Goal: Task Accomplishment & Management: Complete application form

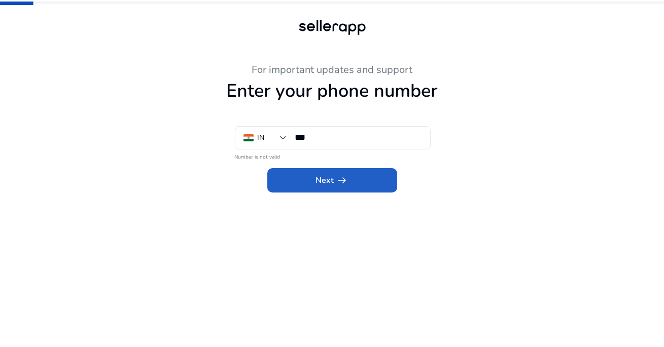
click at [344, 176] on span "arrow_right_alt" at bounding box center [342, 180] width 12 height 12
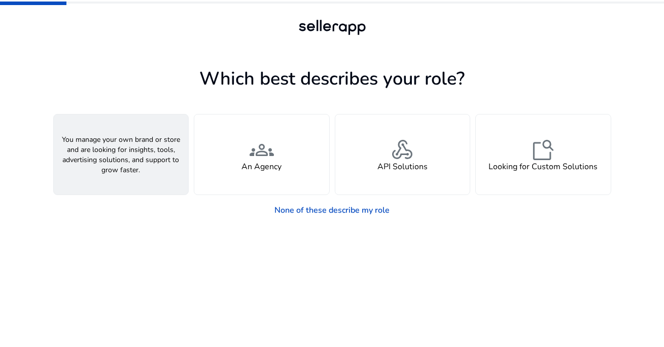
click at [129, 162] on h4 "A Seller" at bounding box center [120, 167] width 30 height 10
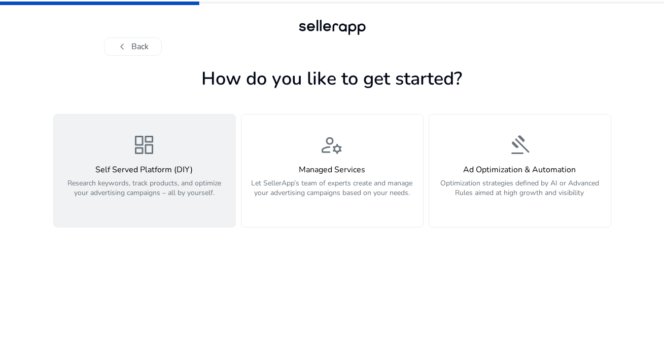
click at [138, 161] on div "dashboard Self Served Platform (DIY) Research keywords, track products, and opt…" at bounding box center [144, 171] width 169 height 76
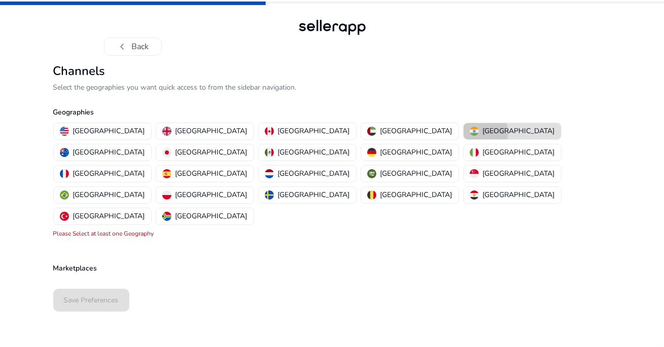
click at [483, 132] on p "[GEOGRAPHIC_DATA]" at bounding box center [519, 131] width 72 height 11
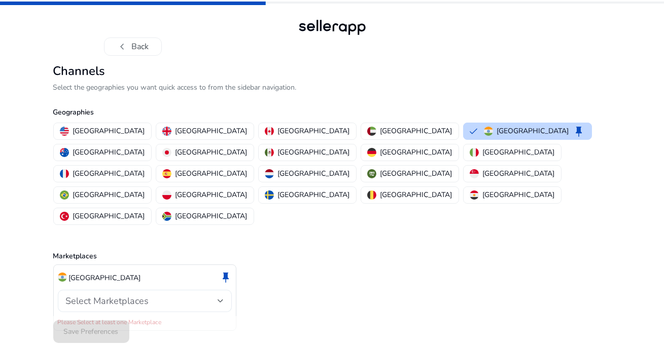
click at [149, 290] on div "Select Marketplaces" at bounding box center [145, 301] width 158 height 22
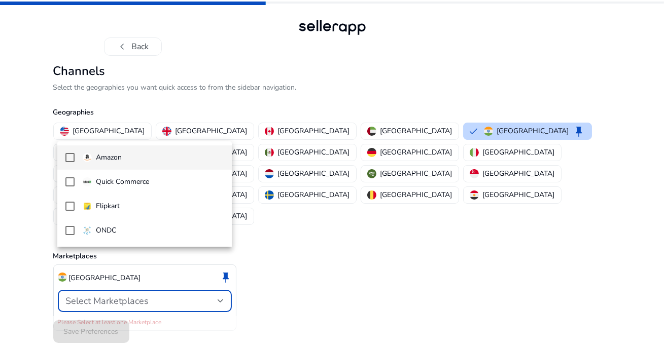
click at [97, 157] on p "Amazon" at bounding box center [109, 157] width 26 height 11
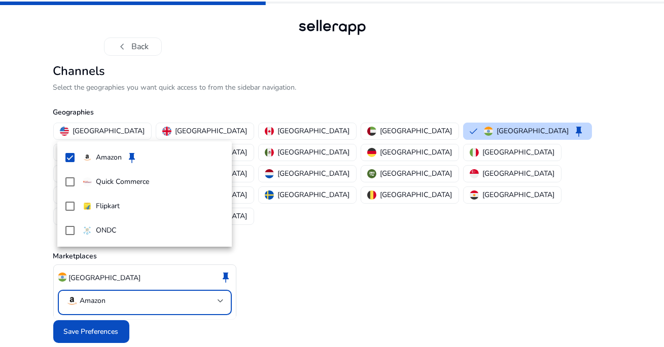
click at [115, 298] on div at bounding box center [332, 173] width 664 height 347
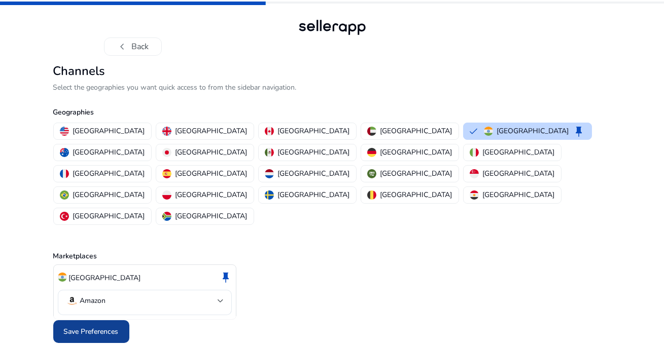
click at [103, 326] on span "Save Preferences" at bounding box center [91, 331] width 55 height 11
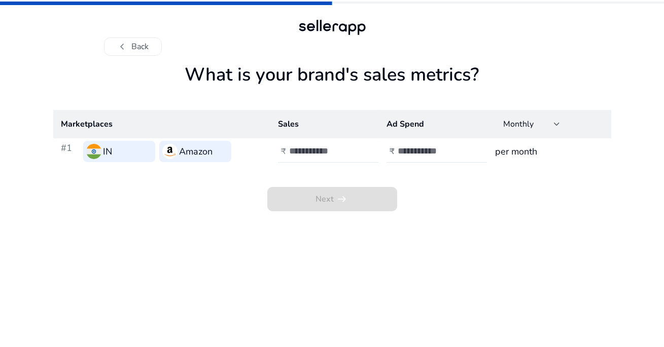
click at [322, 156] on input "number" at bounding box center [323, 150] width 68 height 11
click at [322, 156] on input "**" at bounding box center [323, 150] width 68 height 11
type input "******"
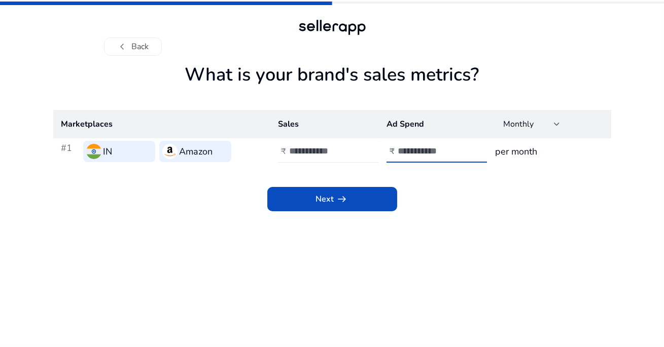
type input "******"
type input "*******"
click at [544, 124] on div "Monthly" at bounding box center [528, 124] width 51 height 11
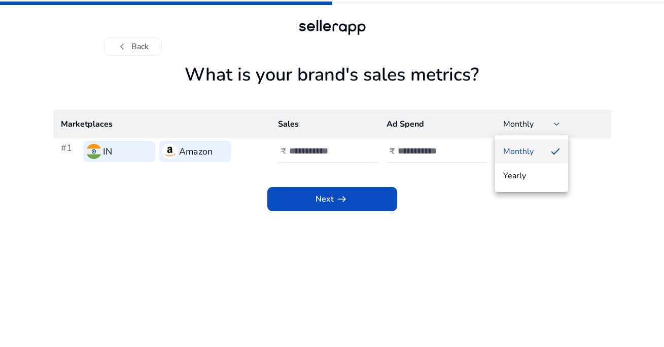
click at [529, 142] on mat-option "Monthly" at bounding box center [531, 151] width 73 height 24
click at [414, 155] on input "******" at bounding box center [431, 150] width 68 height 11
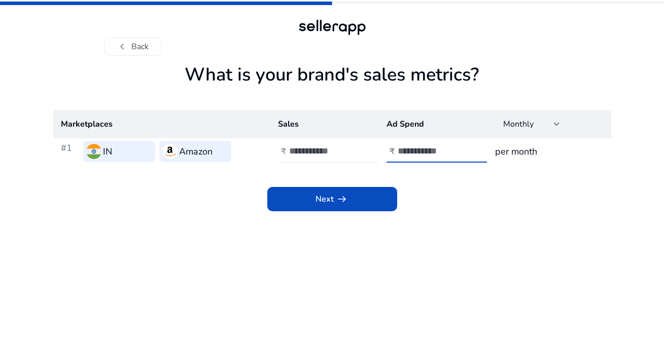
click at [414, 155] on input "******" at bounding box center [431, 150] width 68 height 11
type input "********"
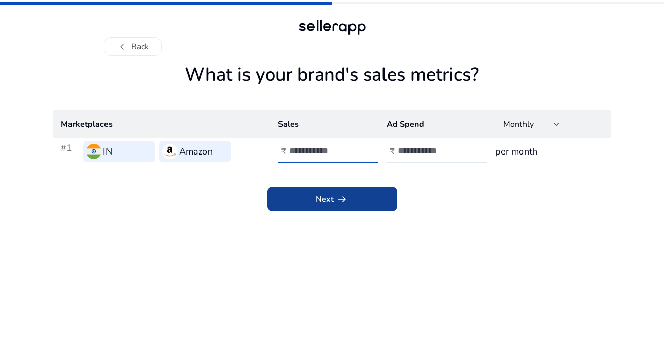
type input "********"
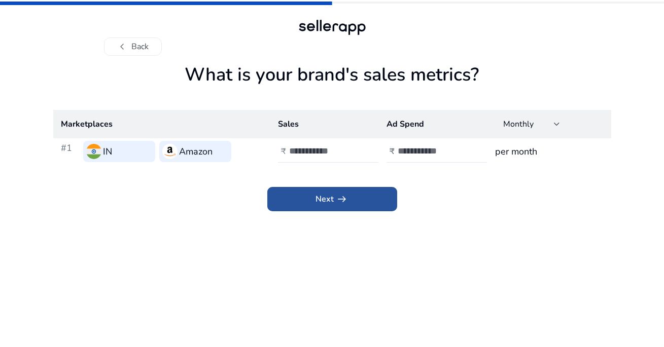
click at [366, 200] on span at bounding box center [332, 199] width 130 height 24
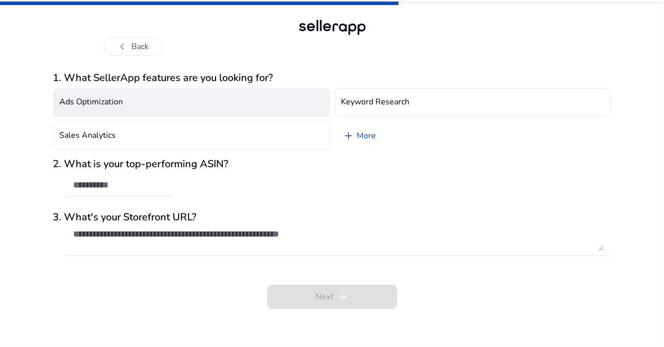
click at [233, 105] on button "Ads Optimization" at bounding box center [191, 102] width 276 height 28
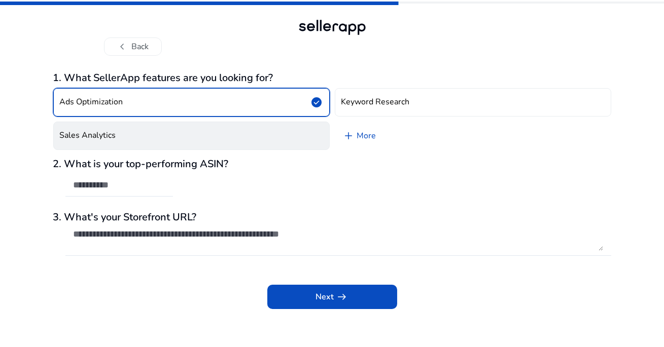
click at [244, 133] on button "Sales Analytics" at bounding box center [191, 136] width 276 height 28
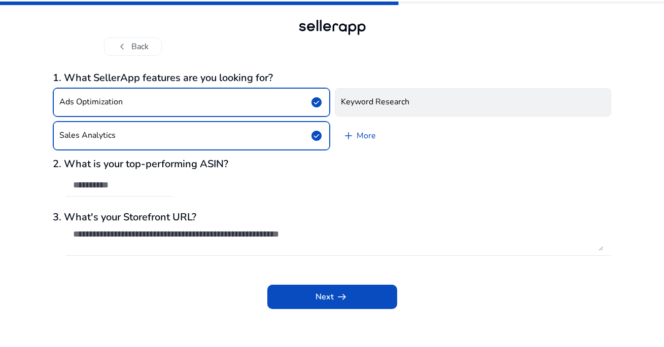
click at [375, 103] on h4 "Keyword Research" at bounding box center [375, 102] width 68 height 10
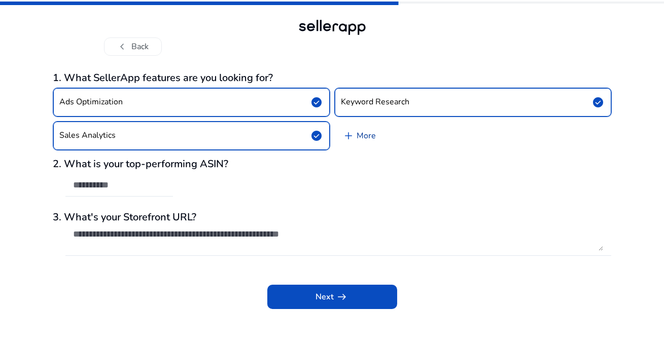
click at [356, 137] on link "add More" at bounding box center [360, 136] width 50 height 28
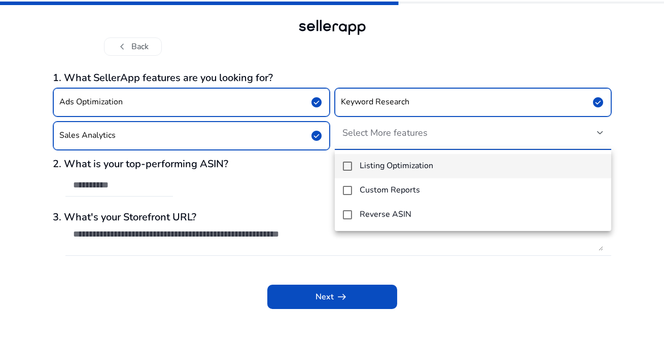
click at [346, 165] on mat-pseudo-checkbox at bounding box center [347, 166] width 9 height 9
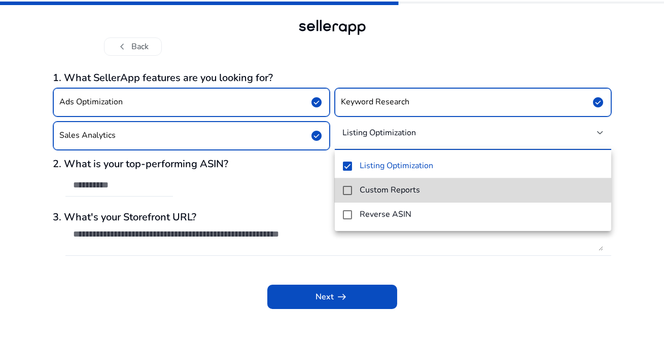
click at [346, 185] on mat-option "Custom Reports" at bounding box center [473, 190] width 276 height 24
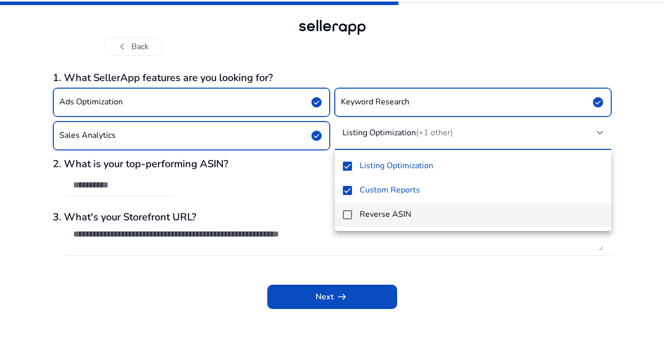
click at [350, 213] on mat-pseudo-checkbox at bounding box center [347, 214] width 9 height 9
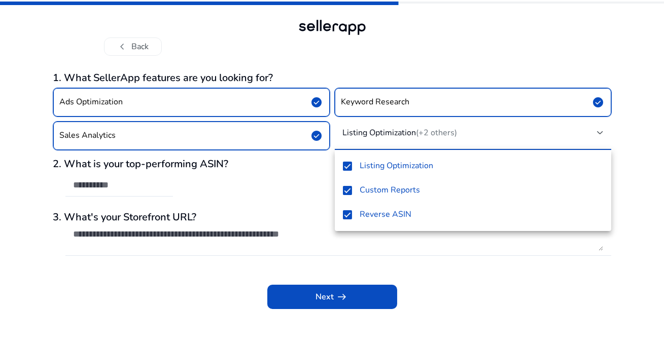
click at [303, 186] on div at bounding box center [332, 173] width 664 height 347
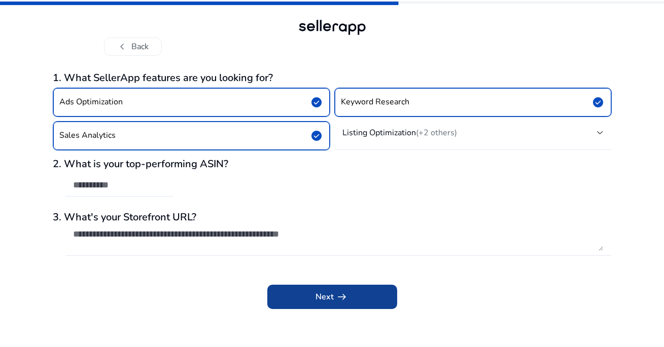
click at [321, 298] on span "Next arrow_right_alt" at bounding box center [332, 297] width 32 height 12
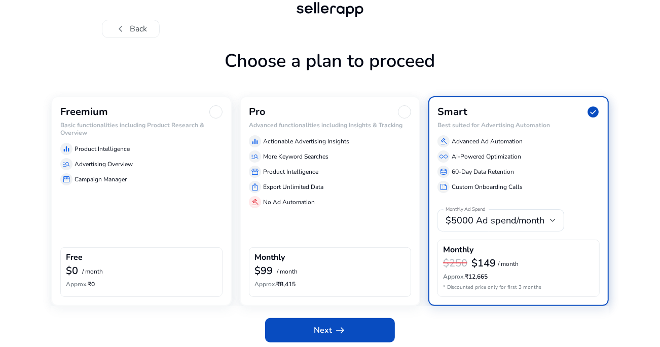
scroll to position [20, 0]
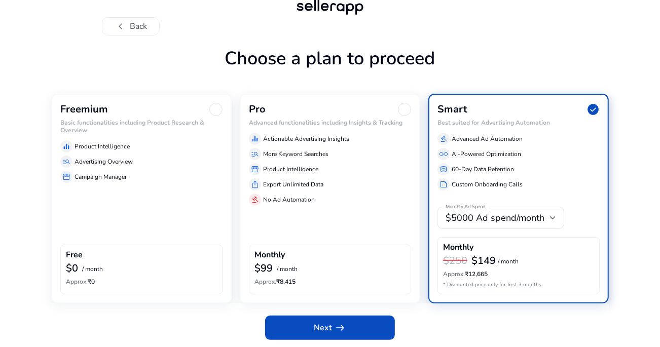
click at [186, 182] on div "Freemium Basic functionalities including Product Research & Overview equalizer …" at bounding box center [141, 198] width 180 height 209
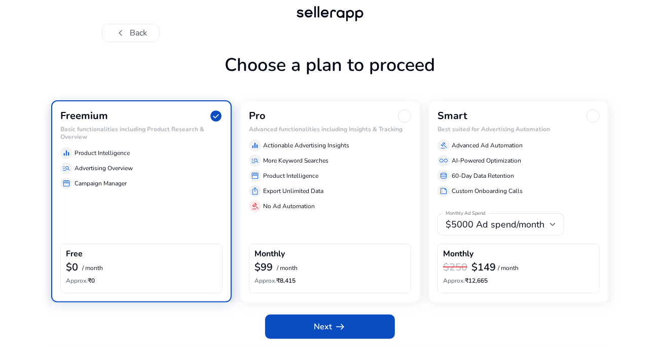
scroll to position [13, 0]
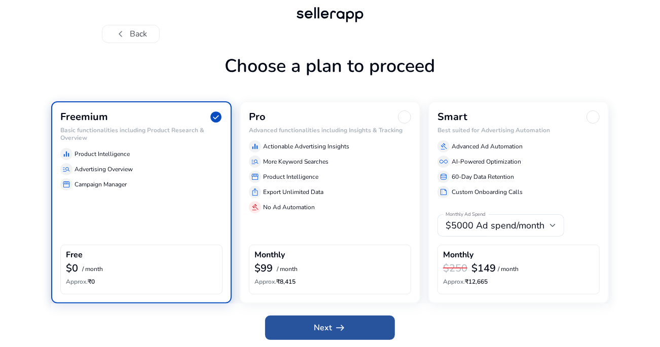
click at [319, 331] on span "Next arrow_right_alt" at bounding box center [330, 328] width 32 height 12
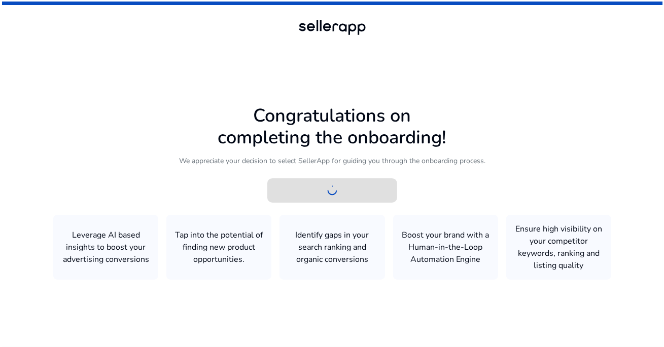
scroll to position [0, 0]
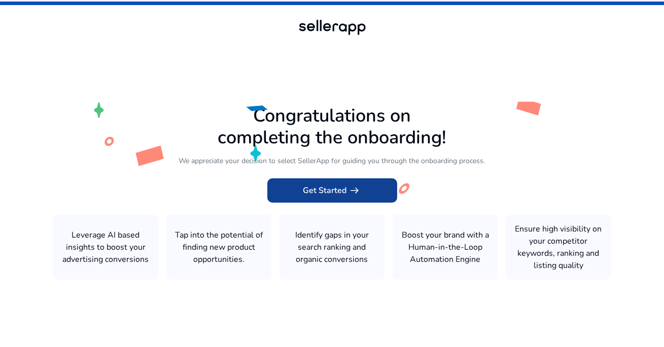
click at [347, 191] on app-icon "arrow_right_alt" at bounding box center [354, 191] width 14 height 12
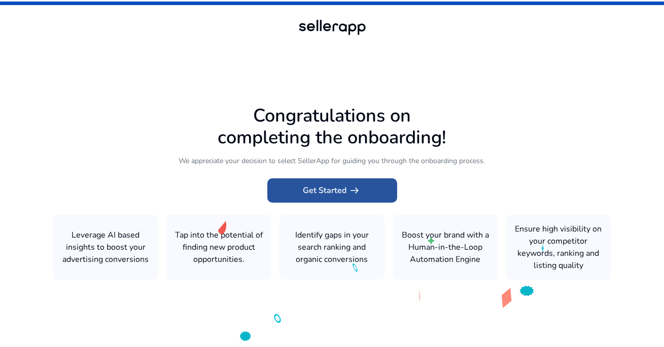
click at [331, 188] on span "Get Started arrow_right_alt" at bounding box center [332, 191] width 58 height 12
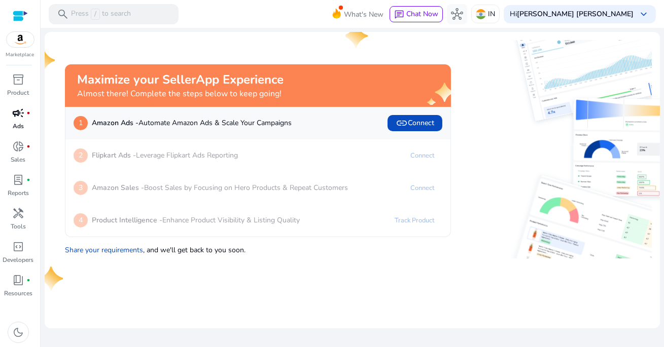
click at [19, 116] on span "campaign" at bounding box center [18, 113] width 12 height 12
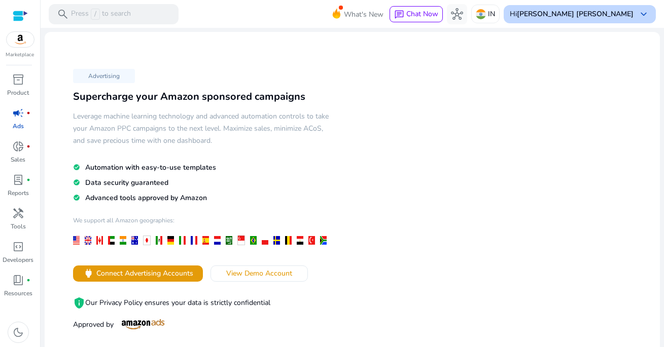
click at [561, 15] on b "[PERSON_NAME] [PERSON_NAME]" at bounding box center [575, 14] width 117 height 10
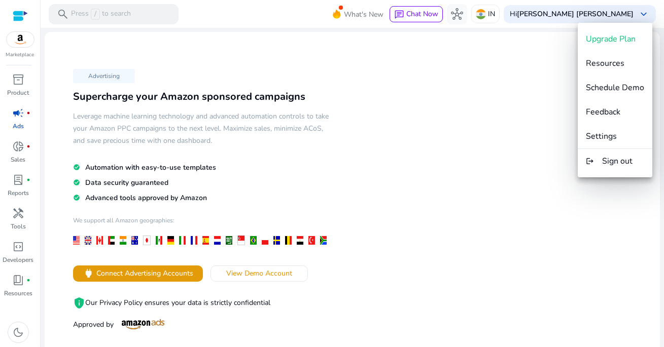
click at [493, 123] on div at bounding box center [332, 173] width 664 height 347
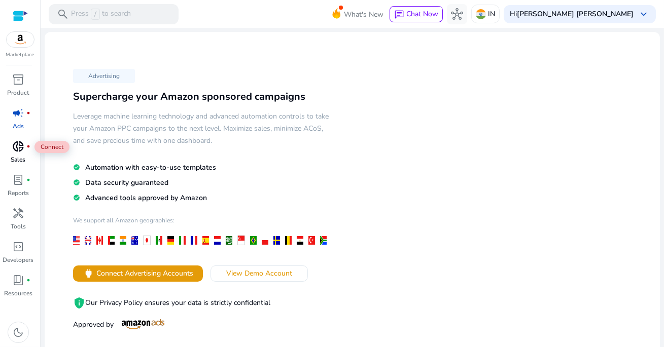
click at [23, 149] on span "donut_small" at bounding box center [18, 146] width 12 height 12
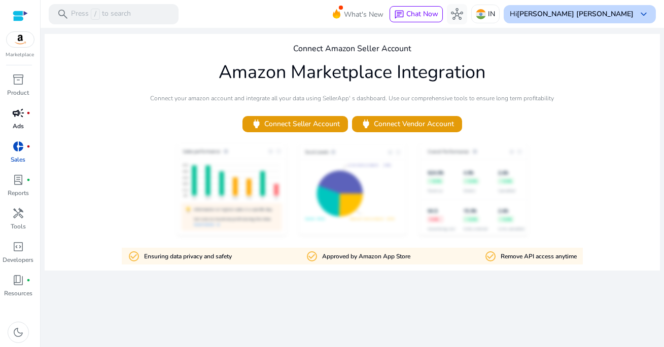
click at [568, 18] on b "[PERSON_NAME] [PERSON_NAME]" at bounding box center [575, 14] width 117 height 10
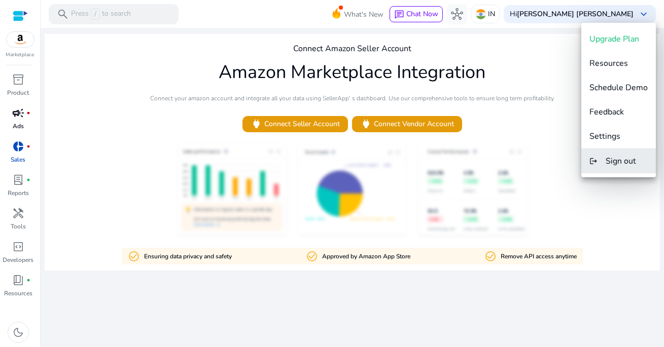
click at [612, 162] on span "Sign out" at bounding box center [620, 161] width 30 height 11
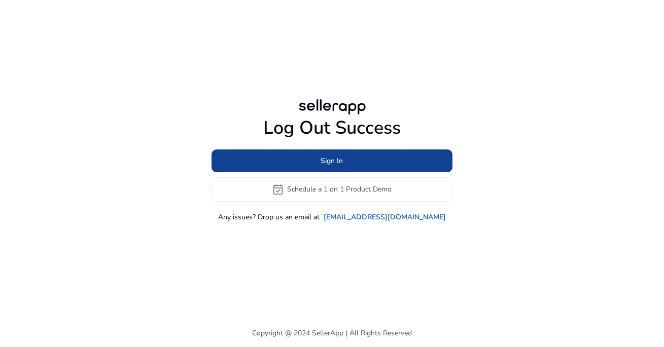
click at [347, 163] on span at bounding box center [331, 161] width 241 height 24
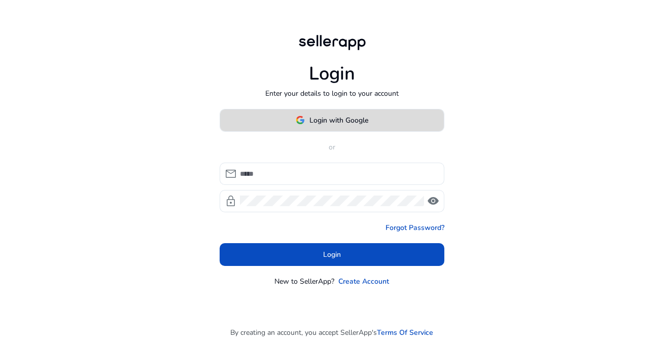
click at [326, 124] on span "Login with Google" at bounding box center [339, 120] width 59 height 11
